Goal: Information Seeking & Learning: Learn about a topic

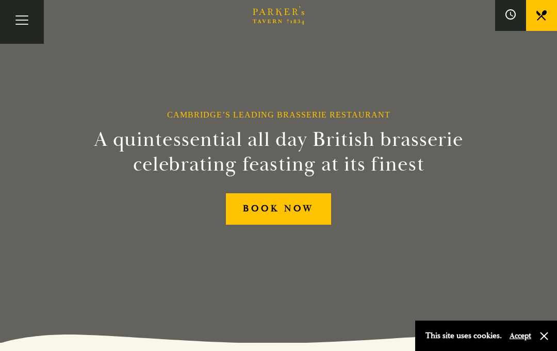
scroll to position [3, 0]
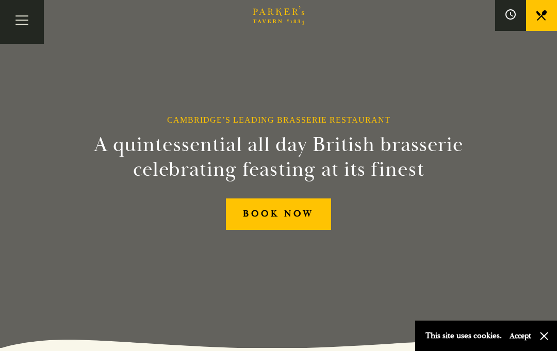
click at [24, 25] on button "Toggle navigation" at bounding box center [22, 22] width 44 height 44
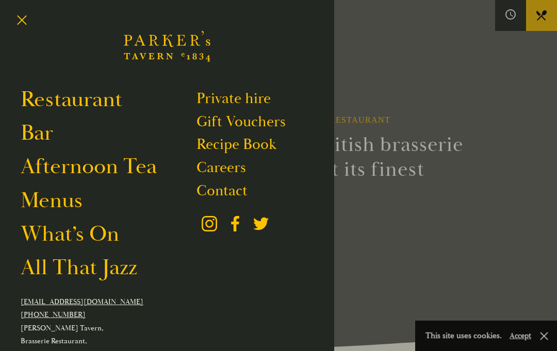
click at [73, 100] on link "Restaurant" at bounding box center [72, 100] width 102 height 28
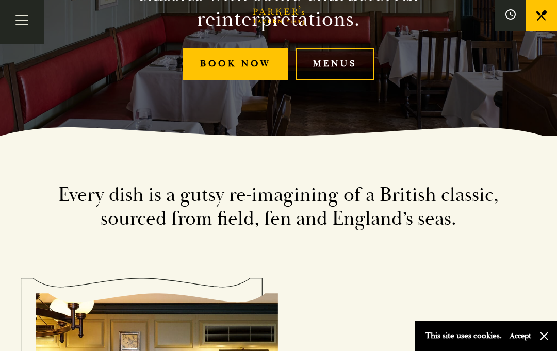
scroll to position [211, 0]
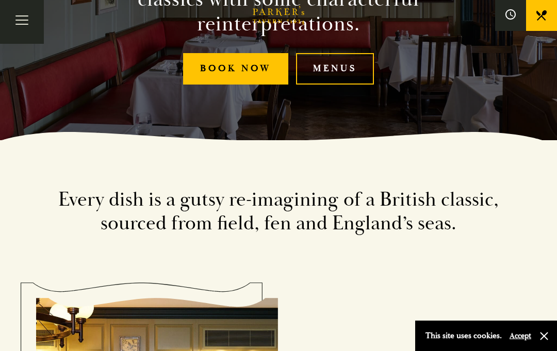
click at [347, 85] on link "Menus" at bounding box center [335, 68] width 78 height 31
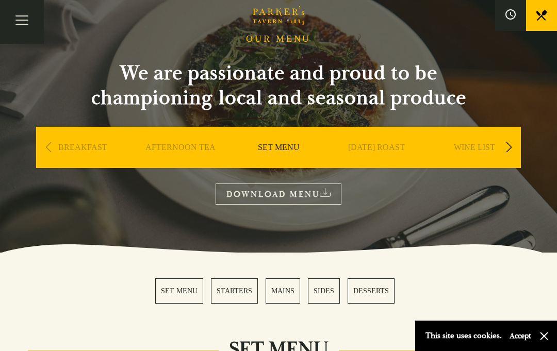
scroll to position [56, 0]
